Goal: Task Accomplishment & Management: Use online tool/utility

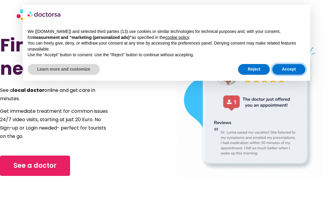
click at [284, 70] on button "Accept" at bounding box center [288, 69] width 33 height 11
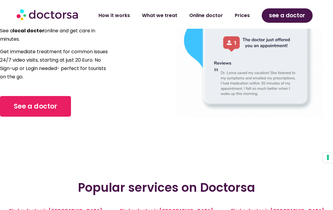
scroll to position [88, 0]
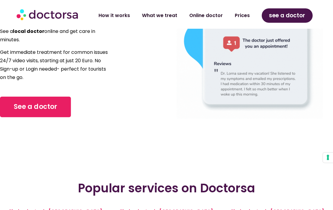
click at [52, 105] on span "See a doctor" at bounding box center [36, 107] width 44 height 10
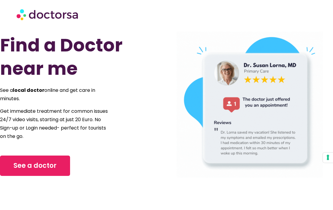
click at [47, 167] on span "See a doctor" at bounding box center [34, 166] width 43 height 10
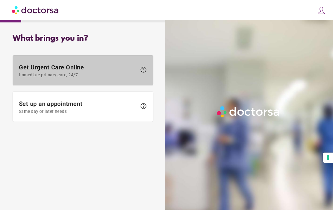
click at [67, 66] on span "Get Urgent Care Online Immediate primary care, 24/7" at bounding box center [78, 70] width 118 height 13
